Goal: Task Accomplishment & Management: Use online tool/utility

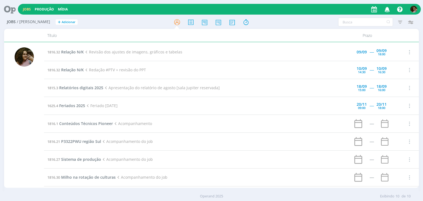
click at [62, 55] on td "1816.32 Relação N/K Revisão dos ajustes de imagens, gráficos e tabelas" at bounding box center [194, 52] width 300 height 18
click at [67, 52] on span "Relação N/K" at bounding box center [72, 51] width 23 height 5
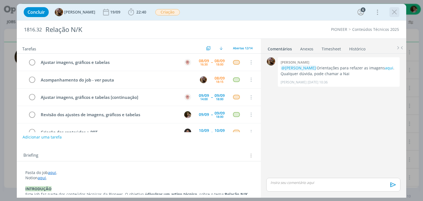
click at [391, 14] on icon "dialog" at bounding box center [394, 12] width 8 height 8
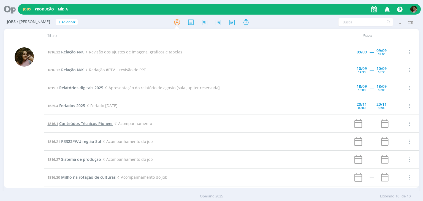
drag, startPoint x: 75, startPoint y: 119, endPoint x: 76, endPoint y: 123, distance: 3.9
click at [75, 119] on td "1816.1 Conteúdos Técnicos Pioneer Acompanhamento" at bounding box center [194, 124] width 300 height 18
click at [76, 124] on span "Conteúdos Técnicos Pioneer" at bounding box center [86, 123] width 54 height 5
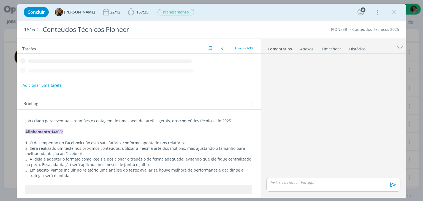
scroll to position [9, 0]
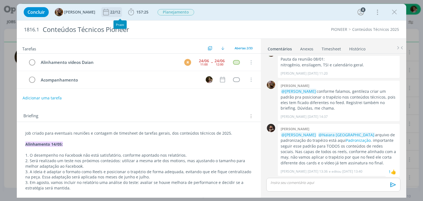
click at [114, 11] on div "22/12" at bounding box center [115, 12] width 11 height 4
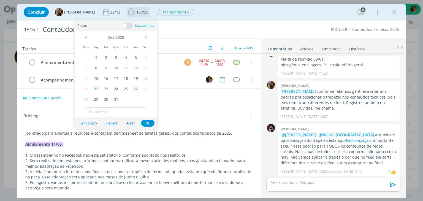
click at [141, 13] on span "157:25" at bounding box center [142, 11] width 12 height 5
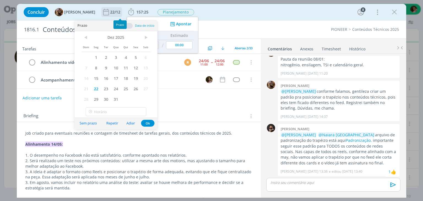
click at [121, 12] on div "22/12" at bounding box center [115, 12] width 11 height 4
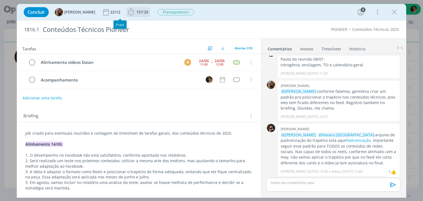
click at [135, 9] on icon "dialog" at bounding box center [131, 12] width 8 height 8
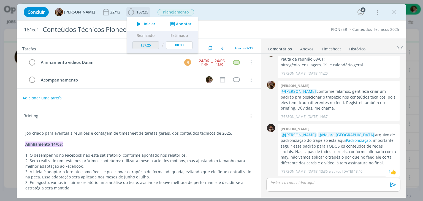
click at [154, 25] on span "Iniciar" at bounding box center [150, 24] width 12 height 4
click at [419, 43] on icon at bounding box center [418, 41] width 10 height 11
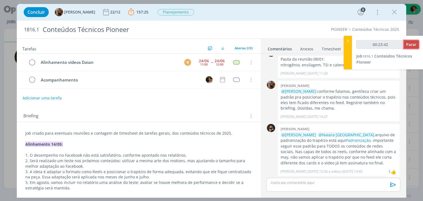
click at [412, 44] on span "Parar" at bounding box center [411, 44] width 10 height 5
type input "00:24:00"
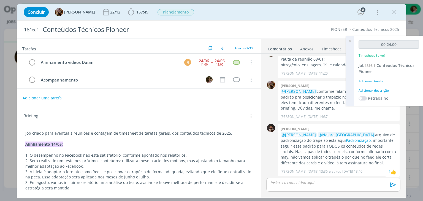
click at [383, 86] on div "00:24:00 Timesheet Salvo! Job 1816.1 Conteúdos Técnicos Pioneer Adicionar taref…" at bounding box center [388, 71] width 69 height 70
click at [385, 96] on label "Retrabalho" at bounding box center [378, 98] width 20 height 6
click at [384, 93] on div "00:24:00 Timesheet Salvo! Job 1816.1 Conteúdos Técnicos Pioneer Adicionar taref…" at bounding box center [388, 71] width 69 height 70
click at [383, 91] on div "Adicionar descrição" at bounding box center [388, 90] width 60 height 5
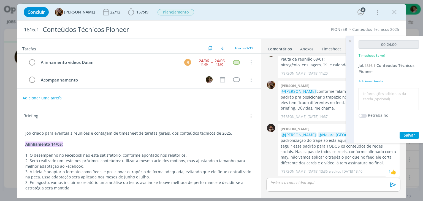
click at [384, 81] on div "Adicionar tarefa" at bounding box center [388, 81] width 60 height 5
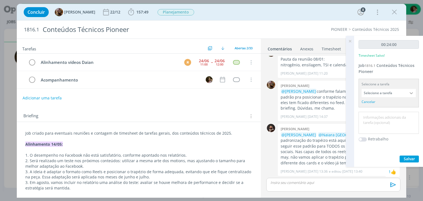
click at [383, 95] on input "Selecione a tarefa" at bounding box center [388, 93] width 54 height 8
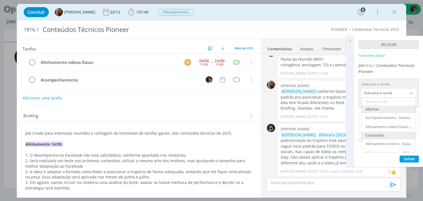
click at [385, 85] on div "Selecione a tarefa" at bounding box center [388, 84] width 54 height 5
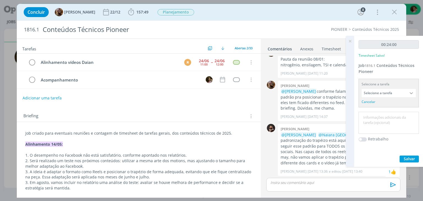
click at [381, 118] on textarea at bounding box center [389, 123] width 58 height 20
type textarea "Contatos com o time de agronomia"
click at [407, 157] on span "Salvar" at bounding box center [408, 158] width 11 height 5
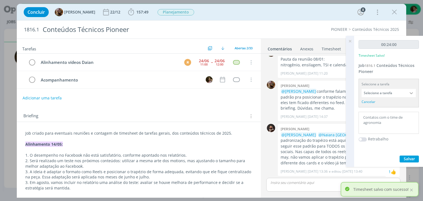
click at [350, 40] on icon at bounding box center [350, 41] width 10 height 11
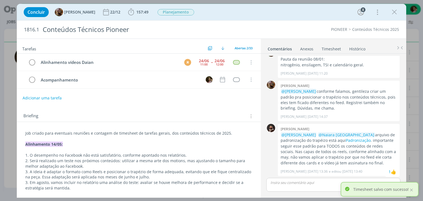
drag, startPoint x: 397, startPoint y: 12, endPoint x: 389, endPoint y: 17, distance: 9.7
click at [397, 12] on icon "dialog" at bounding box center [394, 12] width 8 height 8
